Goal: Information Seeking & Learning: Learn about a topic

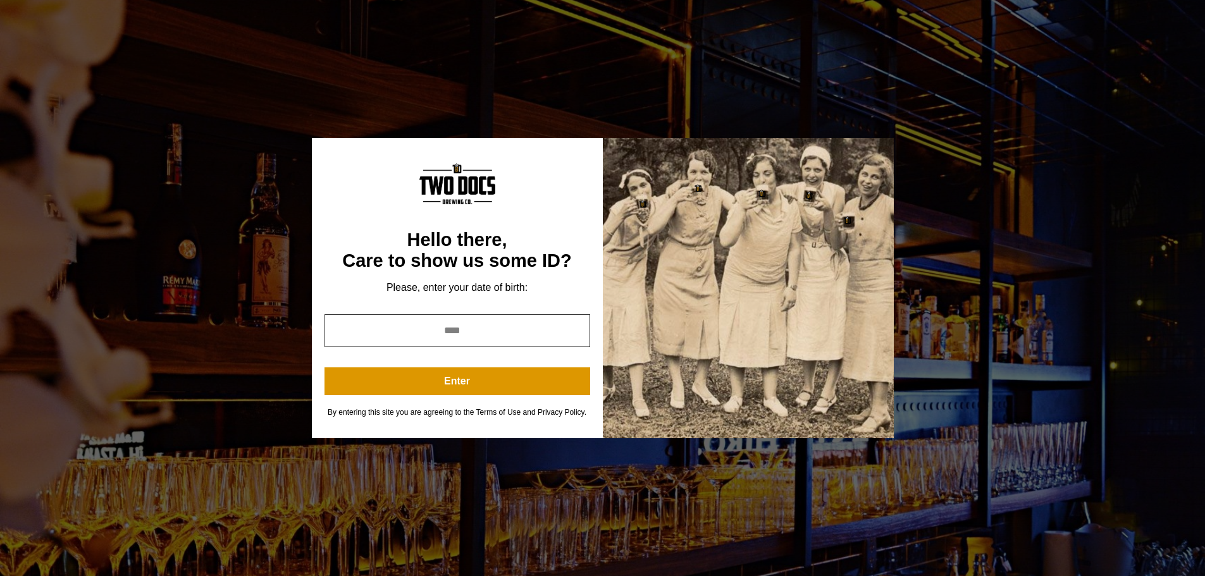
click at [474, 323] on input "year" at bounding box center [457, 330] width 266 height 33
type input "****"
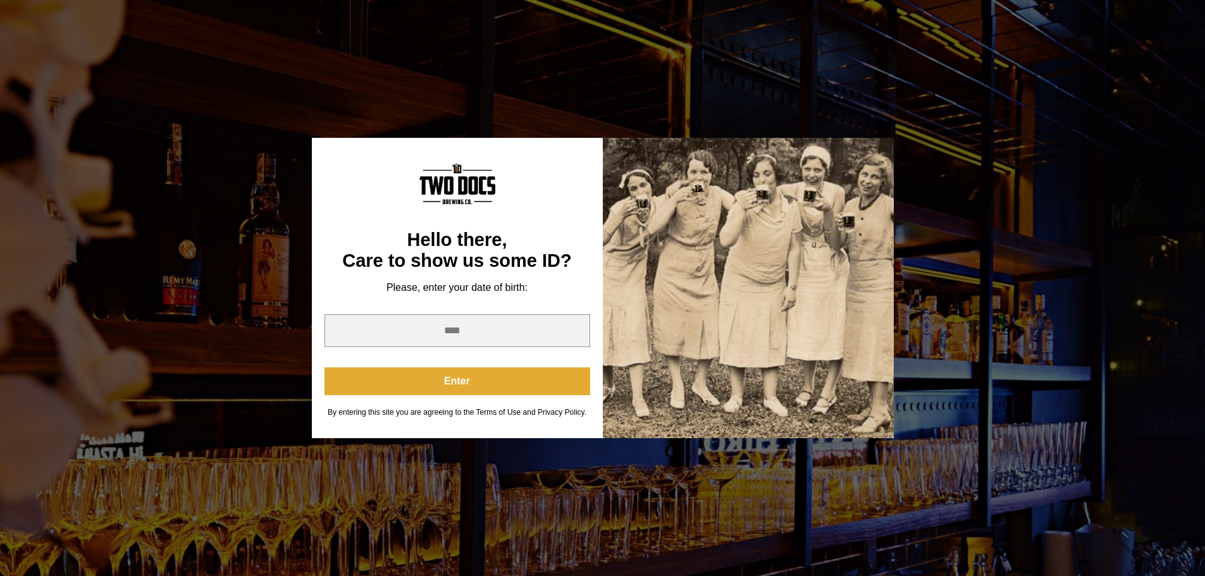
click at [475, 389] on button "Enter" at bounding box center [457, 381] width 266 height 28
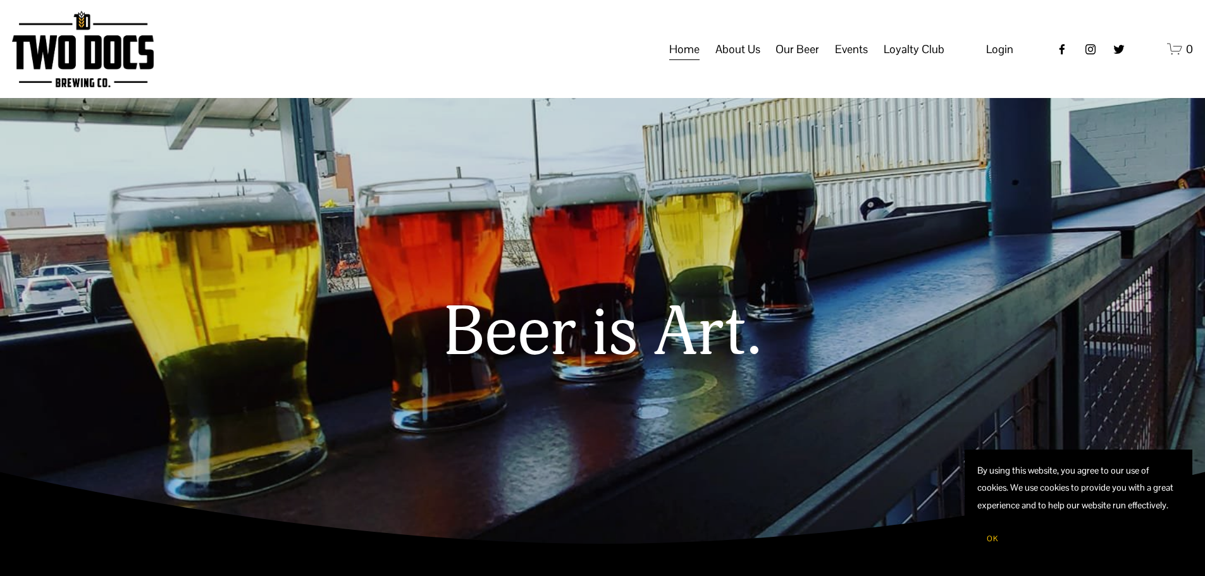
click at [0, 0] on span "Taproom Menu" at bounding box center [0, 0] width 0 height 0
